Goal: Task Accomplishment & Management: Manage account settings

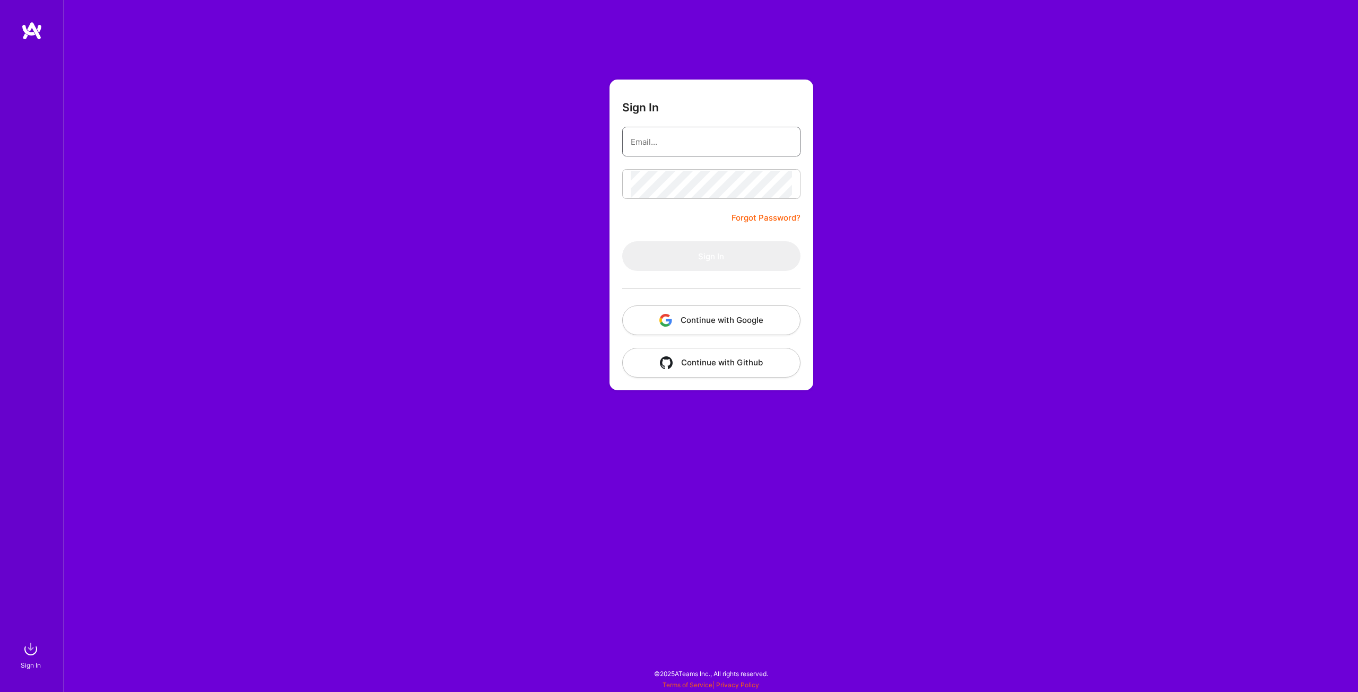
type input "[PERSON_NAME][EMAIL_ADDRESS][DOMAIN_NAME]"
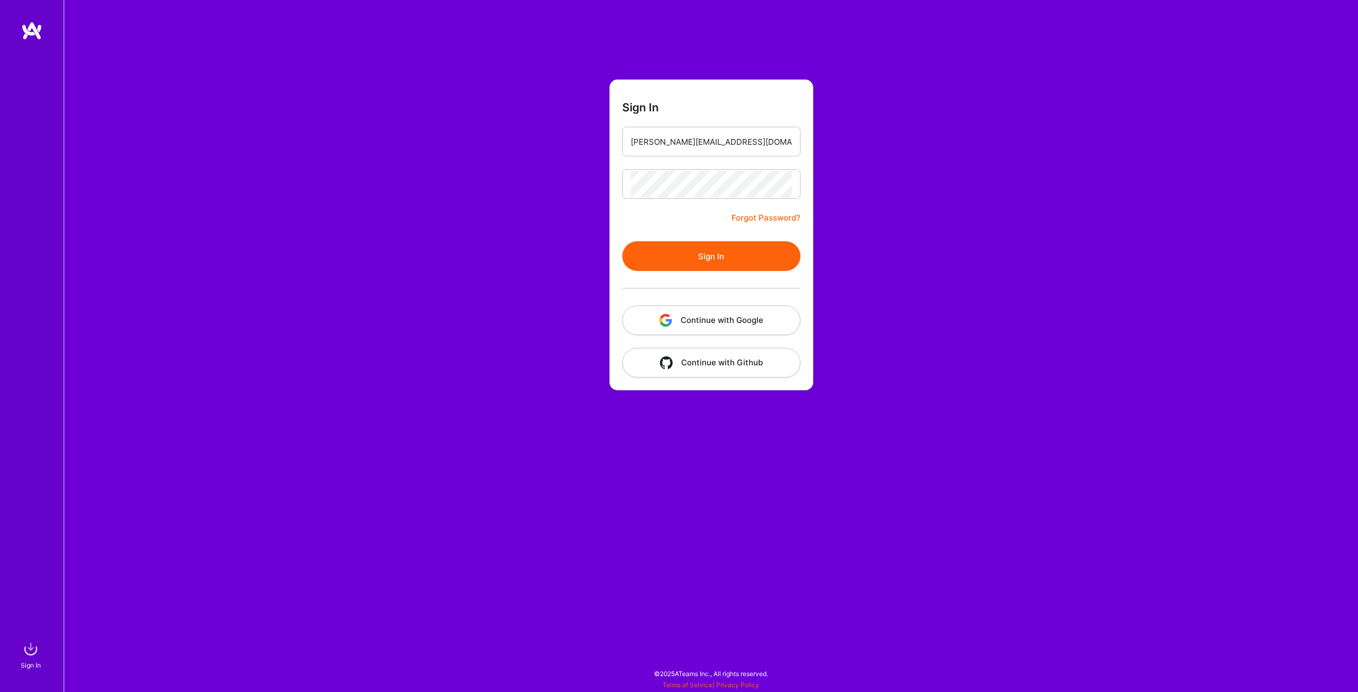
click at [714, 282] on div at bounding box center [711, 288] width 178 height 34
click at [712, 259] on button "Sign In" at bounding box center [711, 256] width 178 height 30
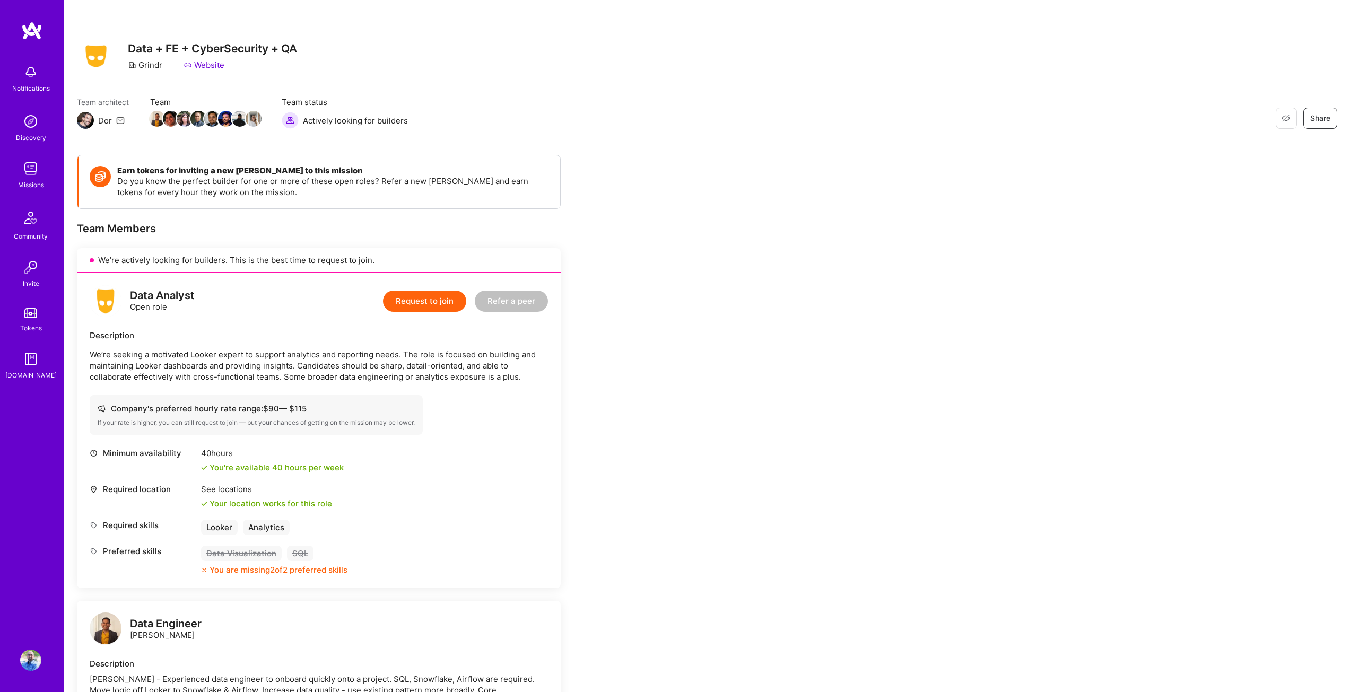
click at [25, 167] on img at bounding box center [30, 168] width 21 height 21
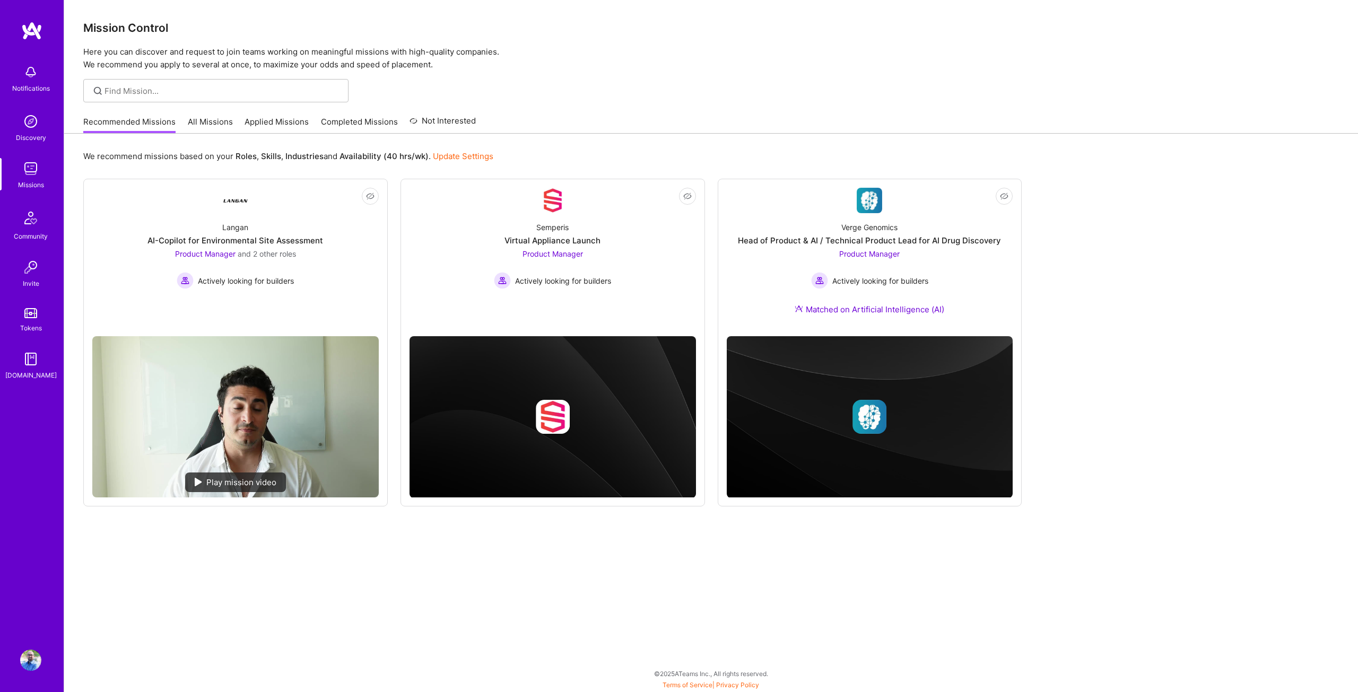
click at [265, 129] on link "Applied Missions" at bounding box center [276, 125] width 64 height 18
